Goal: Information Seeking & Learning: Learn about a topic

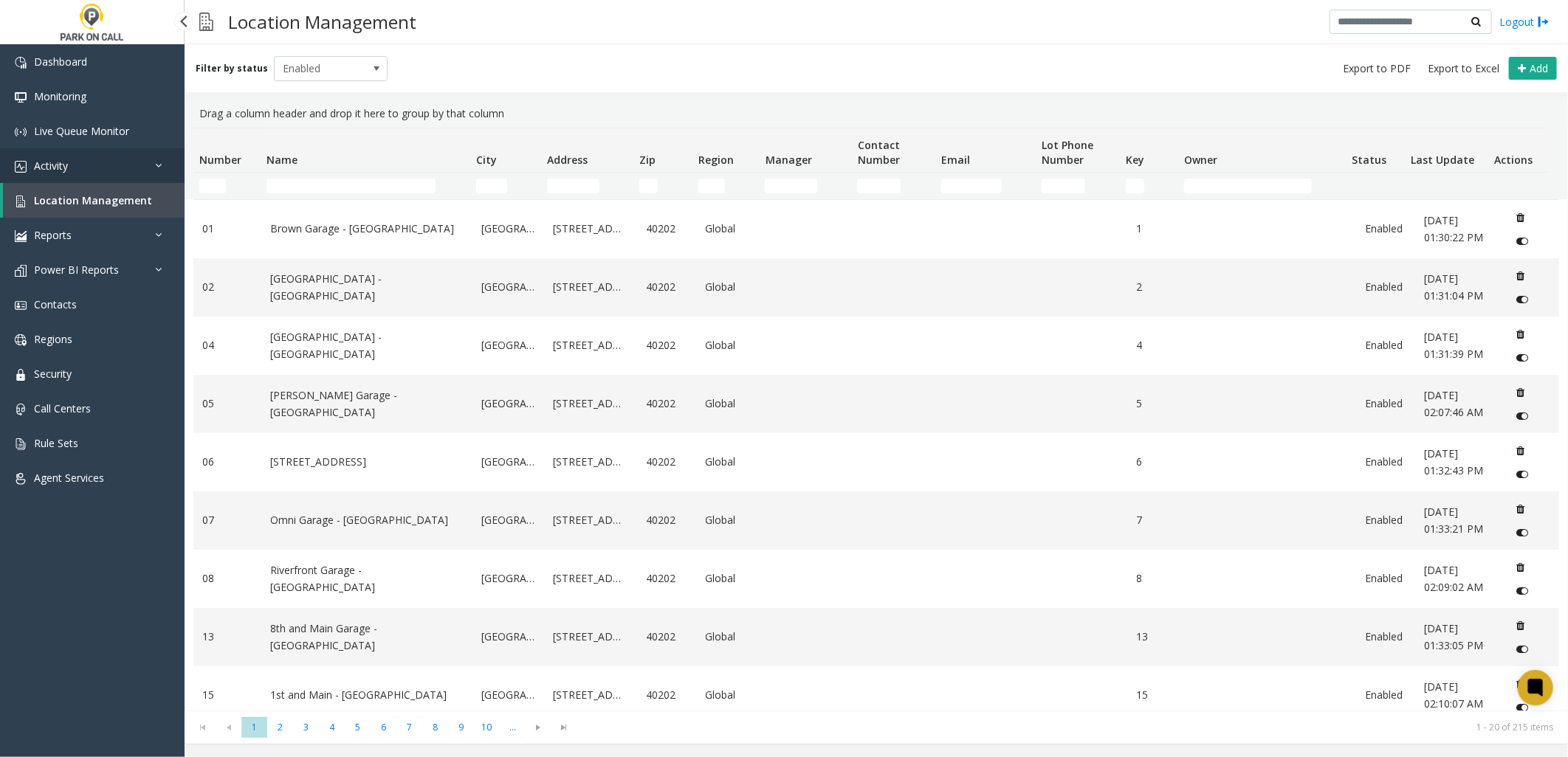
click at [85, 171] on link "Activity" at bounding box center [92, 166] width 184 height 35
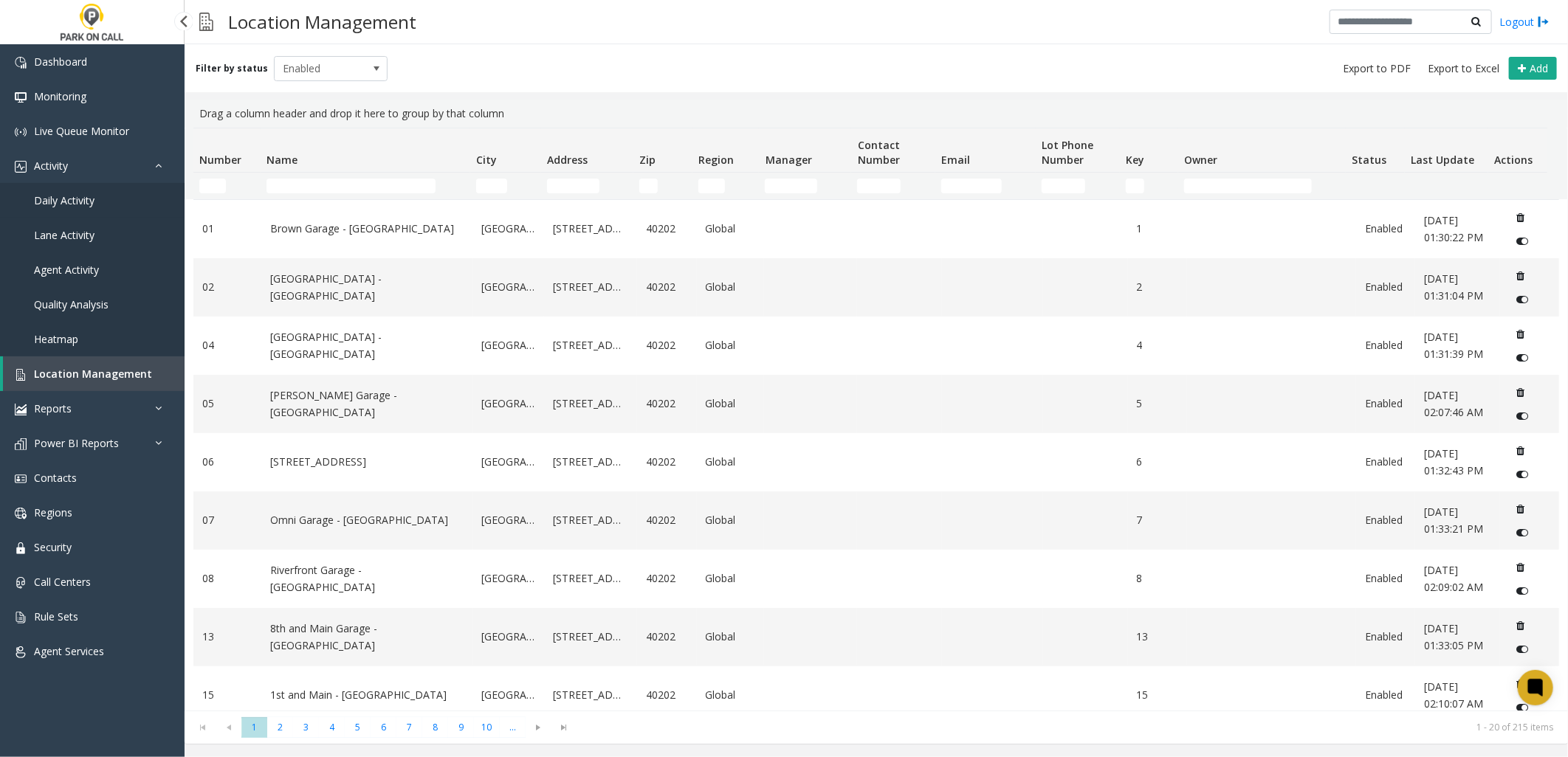
click at [82, 199] on span "Daily Activity" at bounding box center [64, 200] width 60 height 14
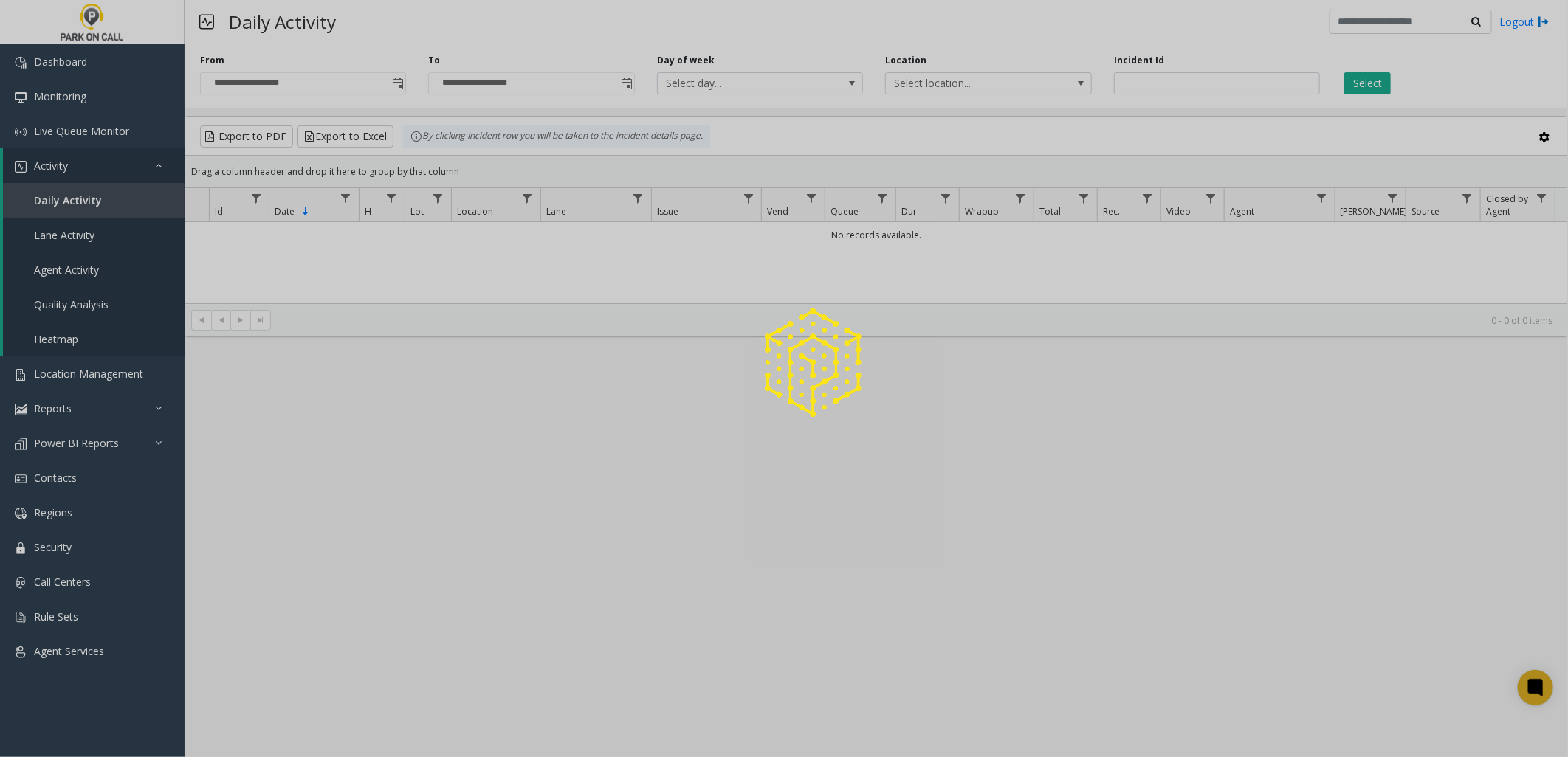
click at [86, 279] on link "Agent Activity" at bounding box center [93, 270] width 182 height 35
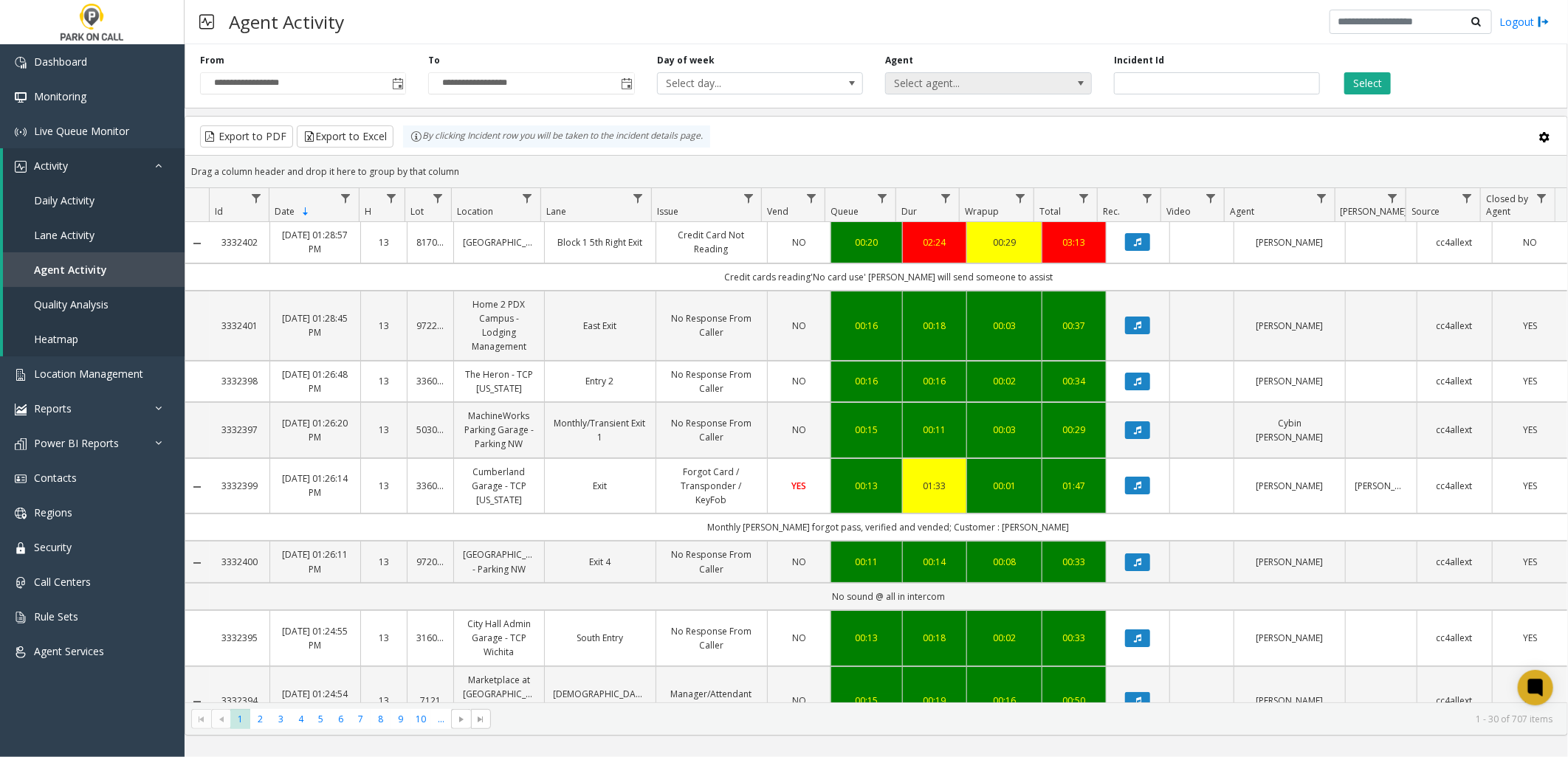
click at [942, 83] on span "Select agent..." at bounding box center [967, 82] width 164 height 20
type input "*****"
click at [931, 152] on li "[PERSON_NAME]" at bounding box center [989, 161] width 202 height 20
click at [1367, 90] on button "Select" at bounding box center [1367, 83] width 47 height 22
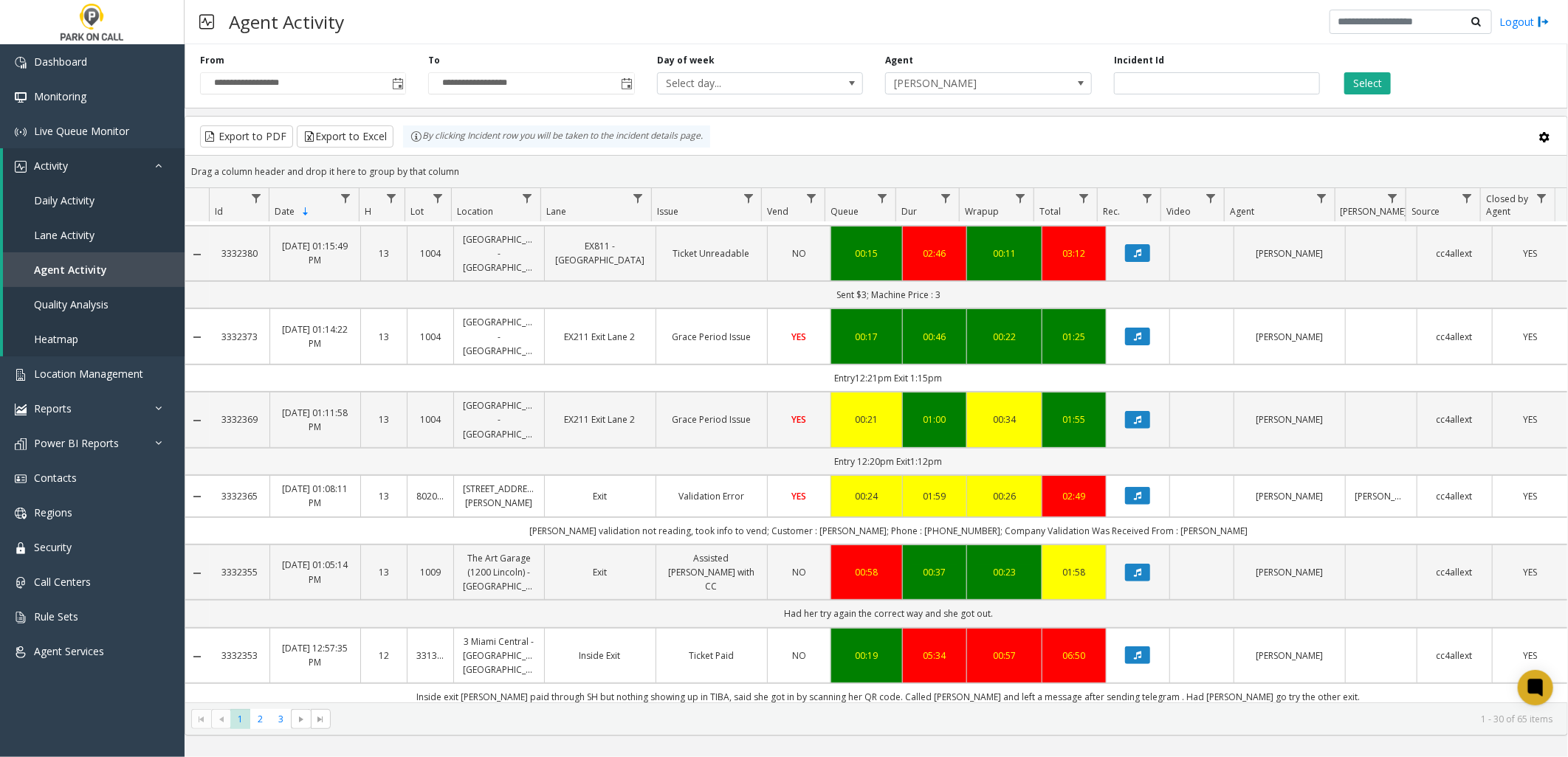
scroll to position [328, 0]
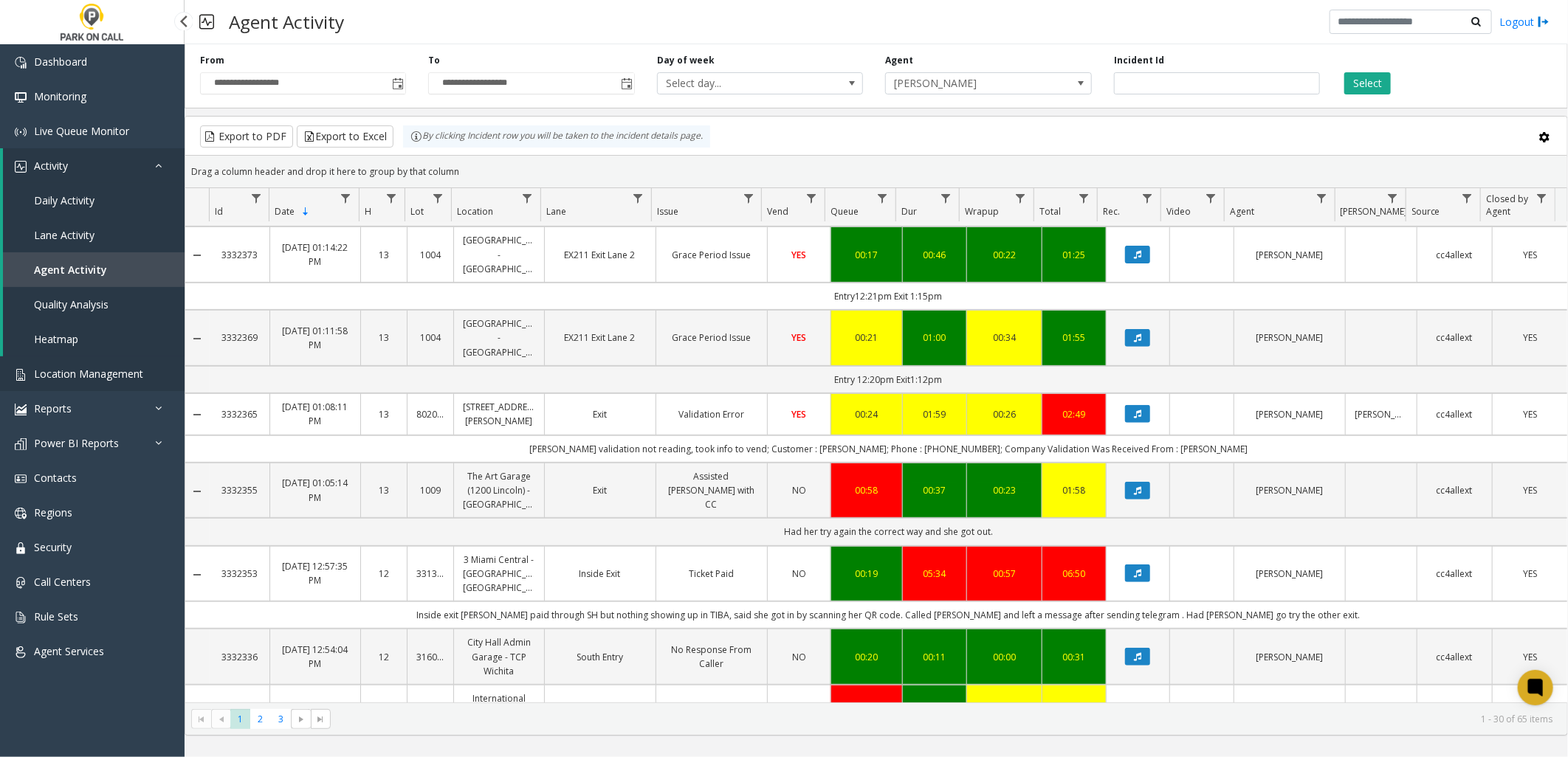
click at [100, 381] on link "Location Management" at bounding box center [92, 374] width 184 height 35
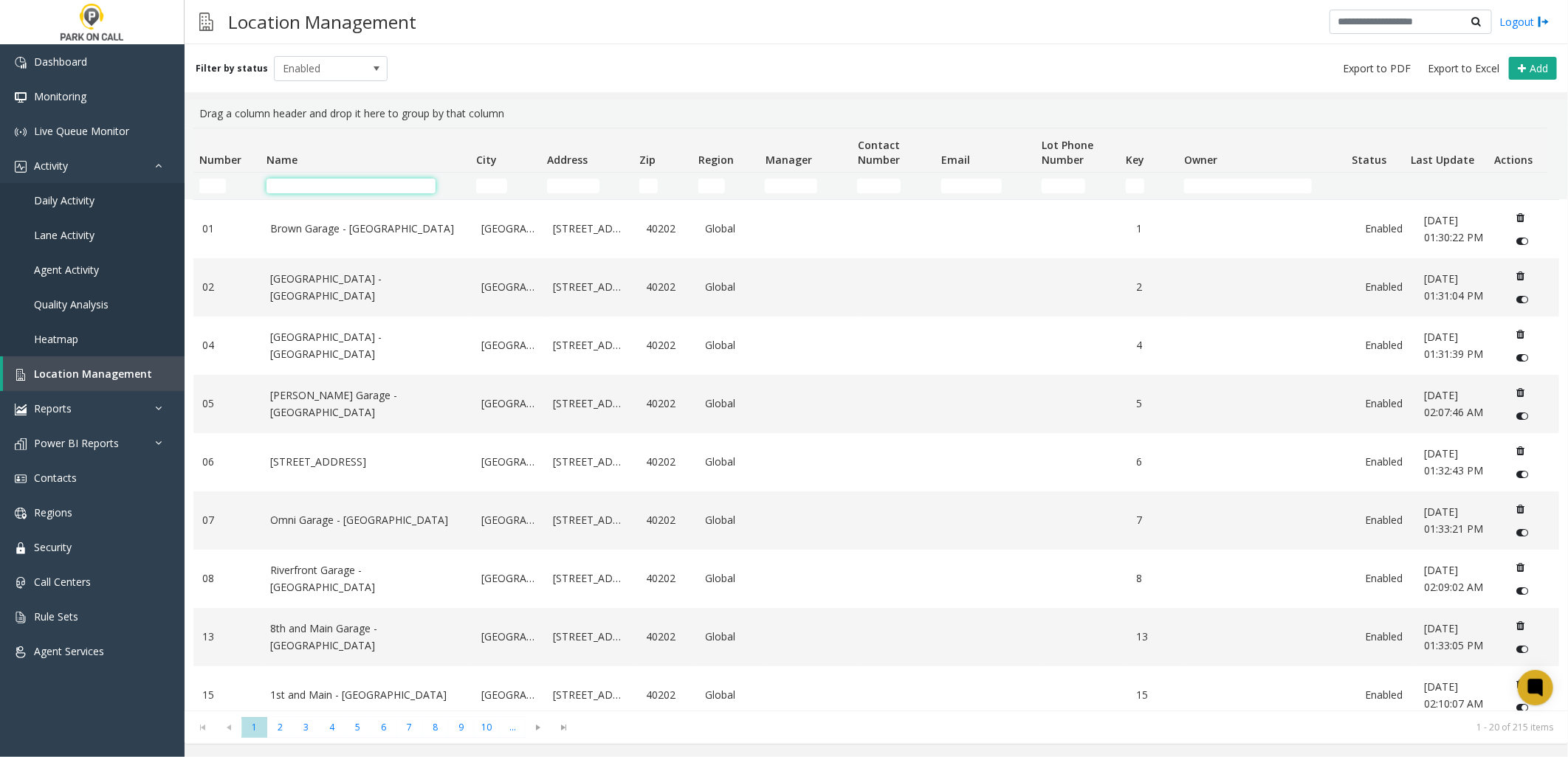
click at [328, 181] on input "Name Filter" at bounding box center [350, 185] width 169 height 15
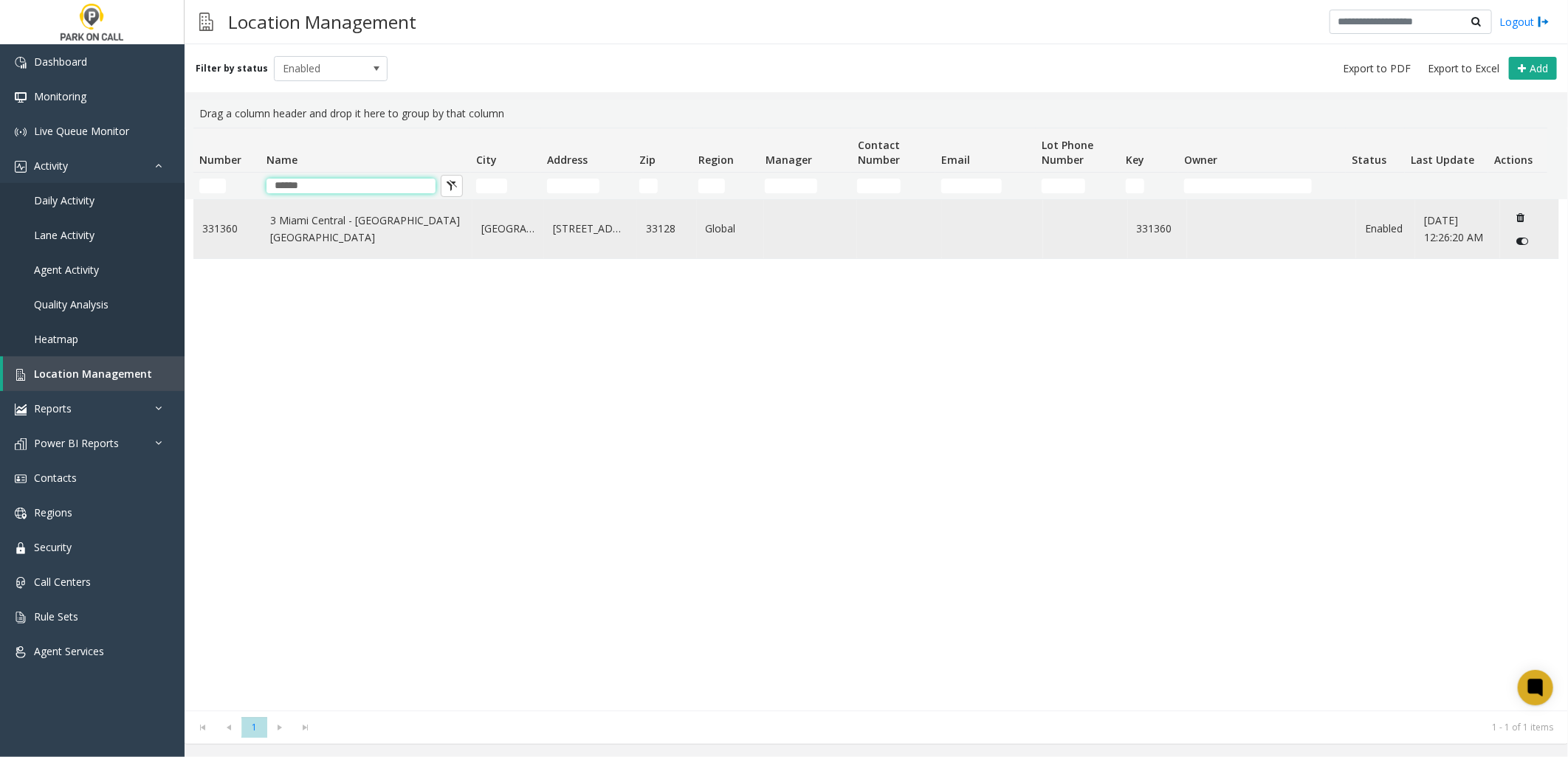
type input "******"
click at [284, 231] on link "3 Miami Central - [GEOGRAPHIC_DATA] [GEOGRAPHIC_DATA]" at bounding box center [366, 229] width 193 height 33
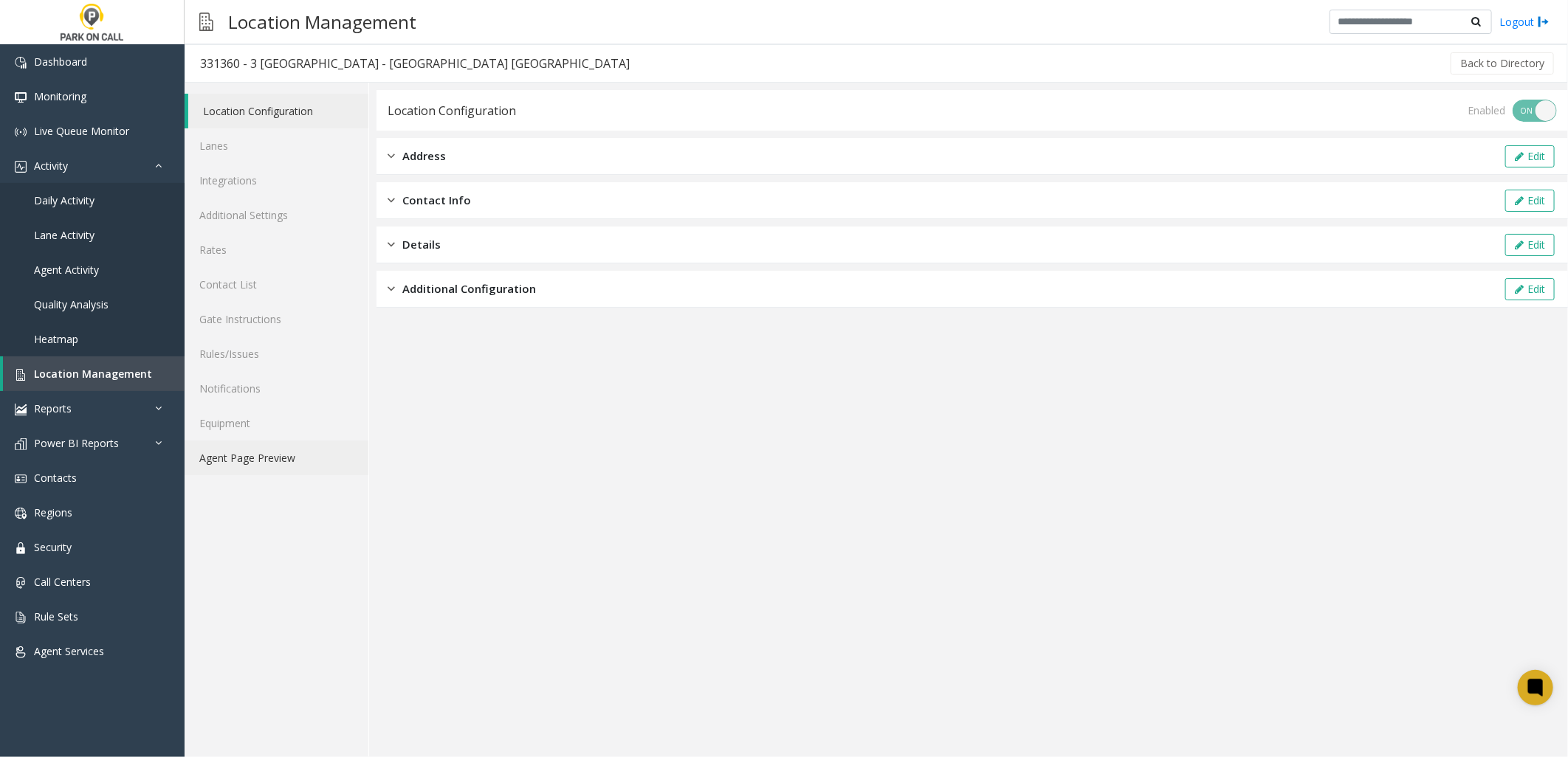
click at [268, 457] on link "Agent Page Preview" at bounding box center [276, 458] width 183 height 35
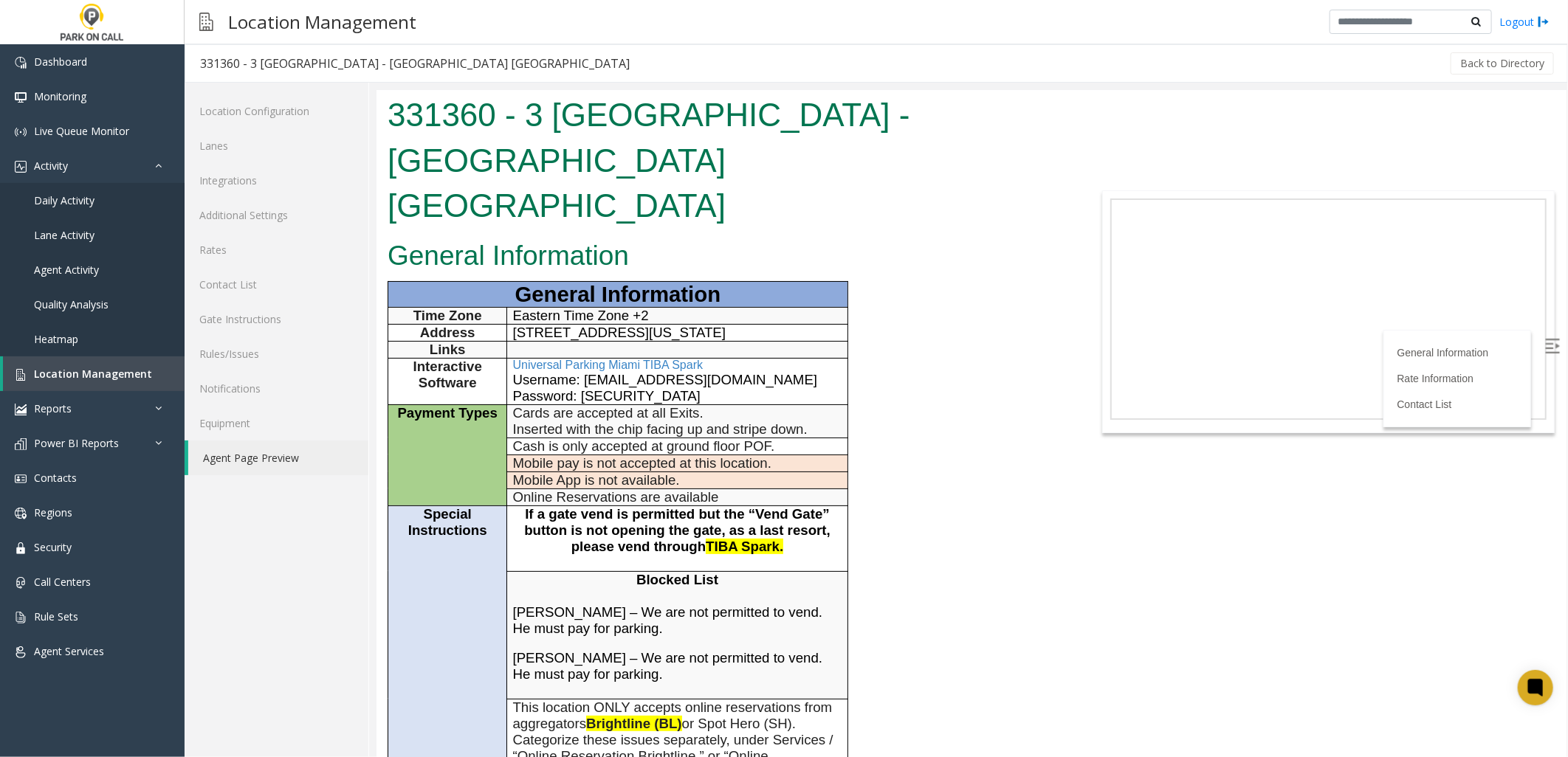
scroll to position [655, 0]
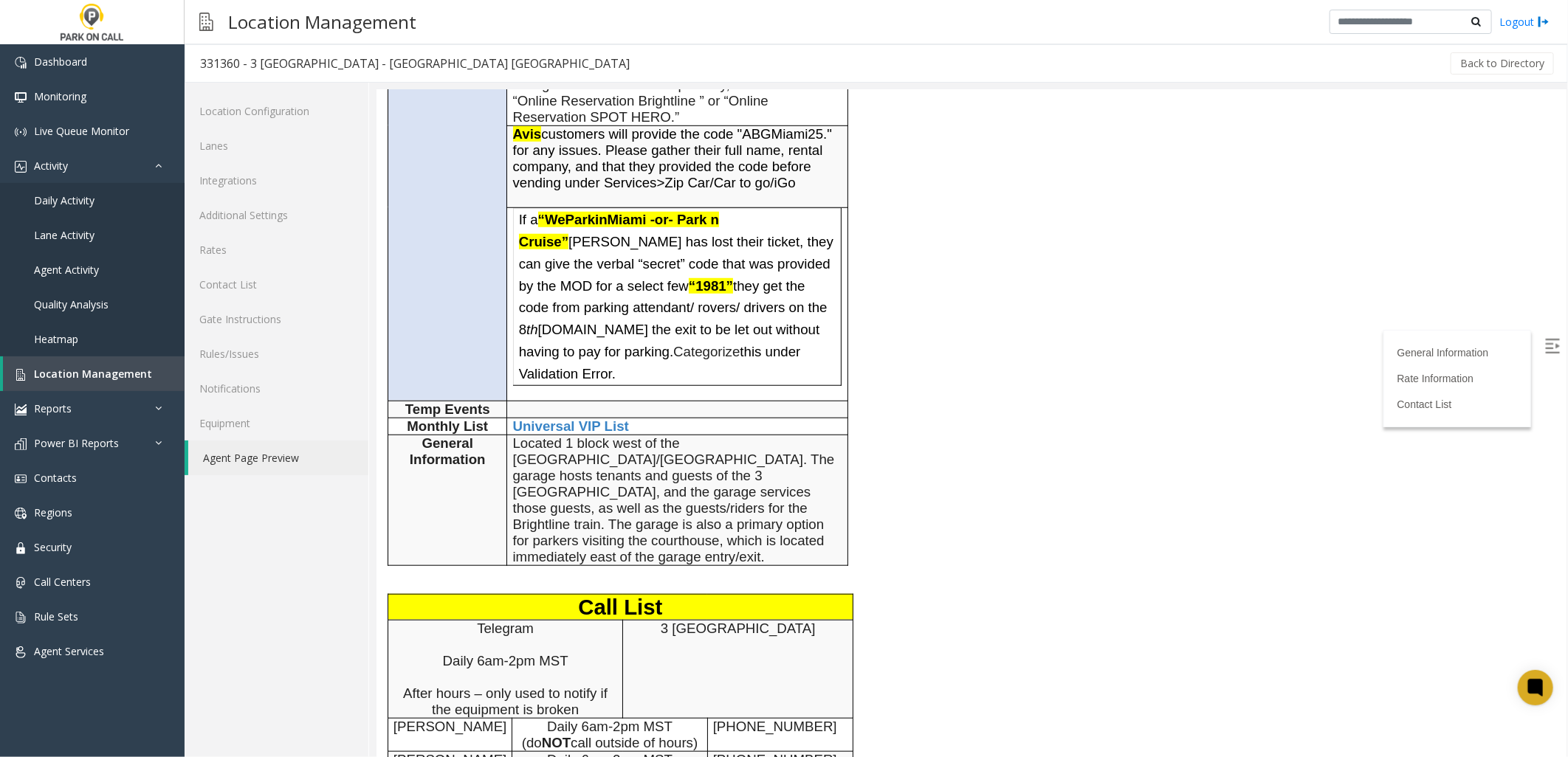
click at [976, 518] on div "General Information General Information Time Zone Eastern Time Zone +2 Address …" at bounding box center [722, 359] width 694 height 1561
